Goal: Information Seeking & Learning: Learn about a topic

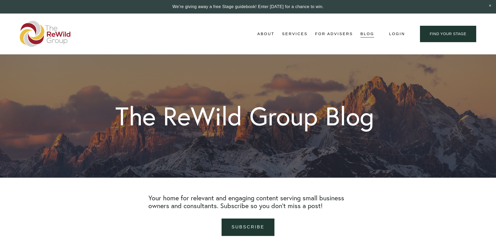
click at [0, 0] on span "Stages of Growth" at bounding box center [0, 0] width 0 height 0
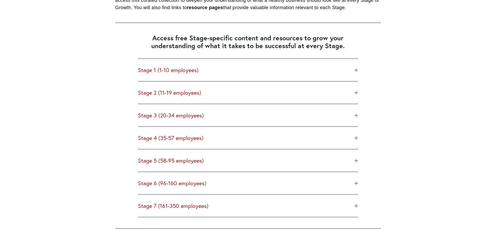
scroll to position [599, 0]
click at [357, 73] on button "Stage 1 (1-10 employees)" at bounding box center [248, 69] width 220 height 22
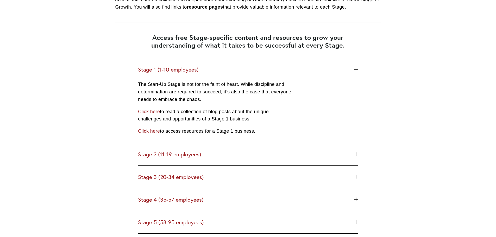
click at [358, 156] on div at bounding box center [357, 155] width 4 height 4
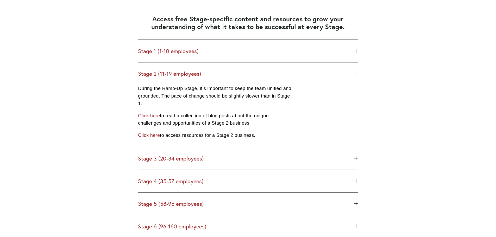
scroll to position [625, 0]
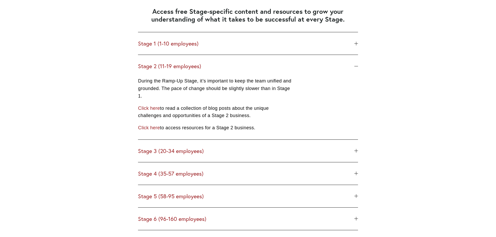
click at [356, 152] on div at bounding box center [357, 151] width 4 height 4
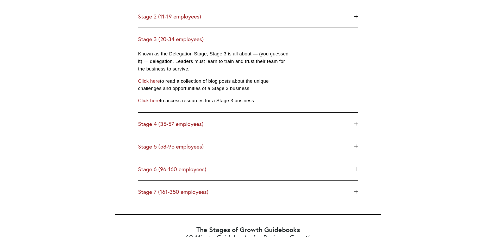
scroll to position [678, 0]
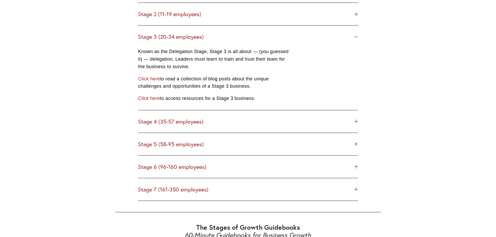
click at [354, 121] on span "Stage 4 (35-57 employees)" at bounding box center [246, 121] width 216 height 7
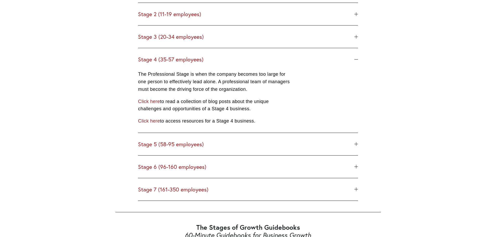
click at [357, 143] on div at bounding box center [356, 145] width 0 height 4
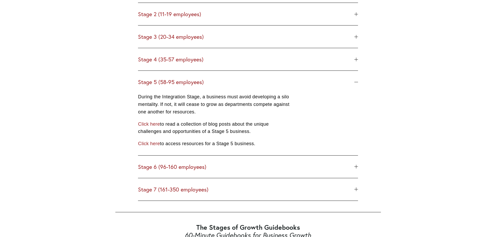
click at [355, 167] on div at bounding box center [357, 167] width 4 height 0
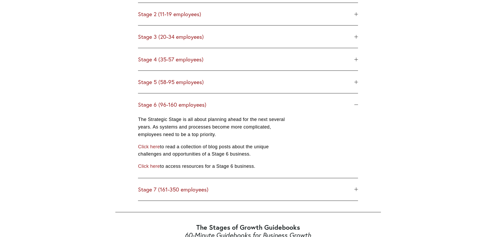
click at [362, 190] on div "Stage 1 (1-10 employees) The Start-Up Stage is not for the faint of heart. Whil…" at bounding box center [248, 91] width 229 height 230
click at [355, 189] on div at bounding box center [357, 190] width 4 height 4
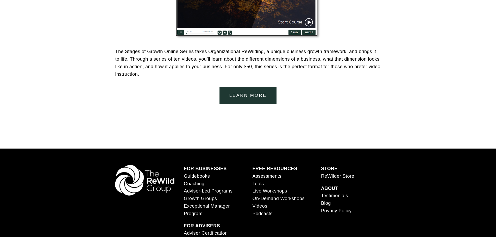
scroll to position [1204, 0]
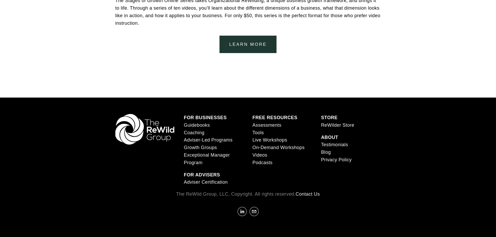
click at [204, 126] on link "Guidebooks" at bounding box center [197, 126] width 26 height 8
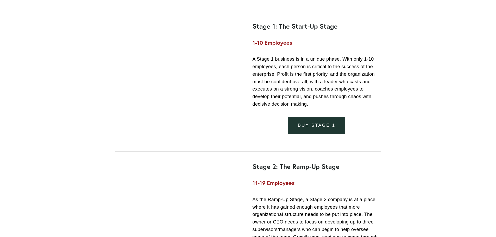
scroll to position [886, 0]
